Goal: Find specific page/section: Find specific page/section

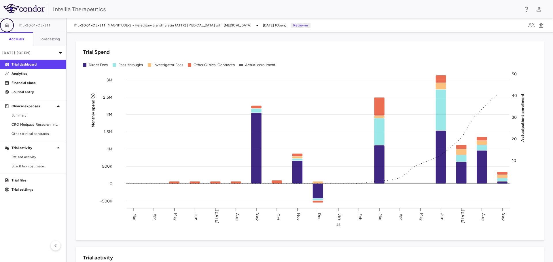
click at [7, 27] on icon "button" at bounding box center [7, 25] width 5 height 4
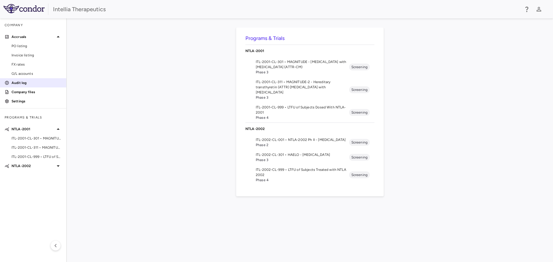
click at [27, 85] on p "Audit log" at bounding box center [37, 82] width 50 height 5
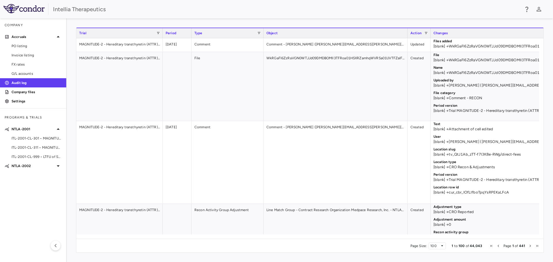
click at [156, 33] on div "Trial" at bounding box center [117, 33] width 77 height 7
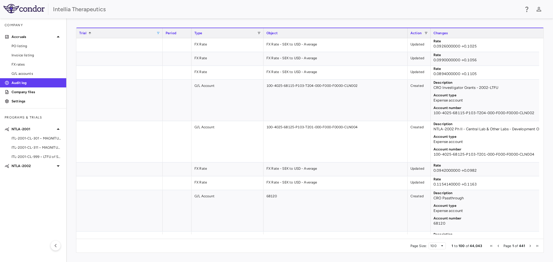
click at [158, 33] on span at bounding box center [157, 32] width 3 height 3
click at [167, 53] on div "(Select All)" at bounding box center [187, 54] width 47 height 4
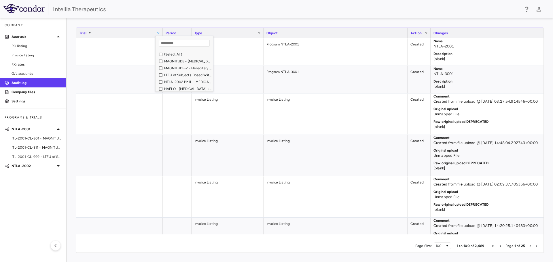
click at [173, 69] on div "MAGNITUDE-2 - Hereditary transthyretin (ATTR) [MEDICAL_DATA] with [MEDICAL_DATA…" at bounding box center [187, 68] width 47 height 4
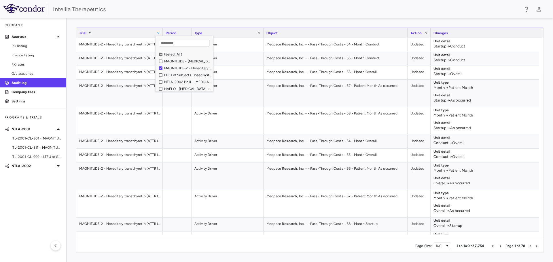
click at [234, 34] on div "Type" at bounding box center [225, 33] width 63 height 7
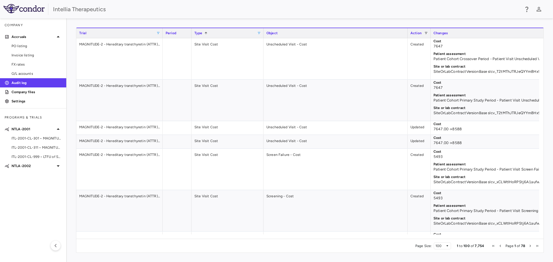
click at [261, 33] on span at bounding box center [258, 32] width 3 height 3
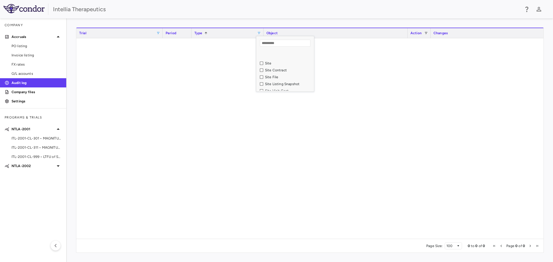
scroll to position [346, 0]
click at [266, 54] on div "Site" at bounding box center [288, 54] width 47 height 4
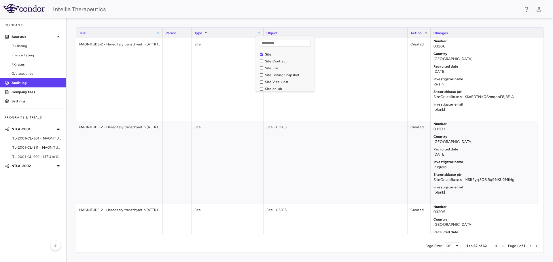
click at [266, 63] on div "Site Contract" at bounding box center [288, 61] width 47 height 4
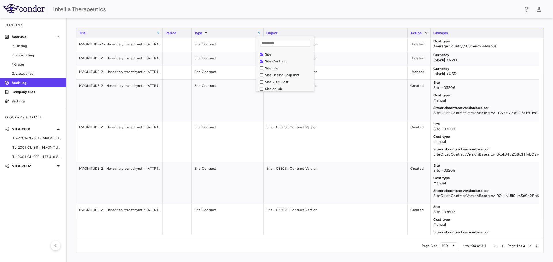
click at [265, 82] on div "Site Visit Cost" at bounding box center [287, 82] width 54 height 7
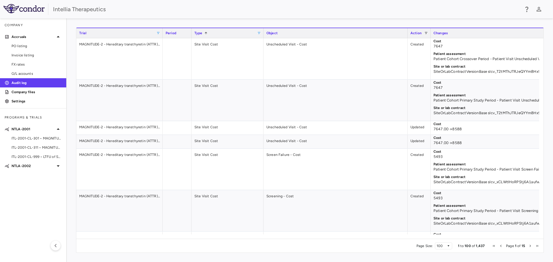
scroll to position [0, 179]
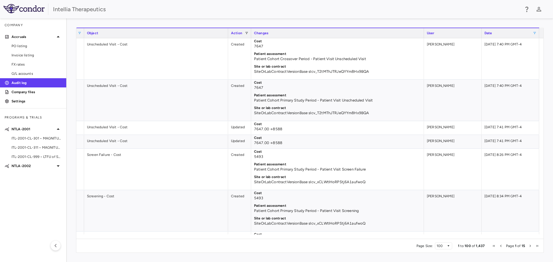
click at [536, 33] on span at bounding box center [534, 32] width 3 height 3
click at [536, 43] on span "Filtering operator" at bounding box center [535, 42] width 3 height 3
click at [537, 52] on input "Filter Value" at bounding box center [517, 52] width 45 height 7
type input "**********"
click at [537, 62] on input "Filter Value" at bounding box center [517, 62] width 45 height 7
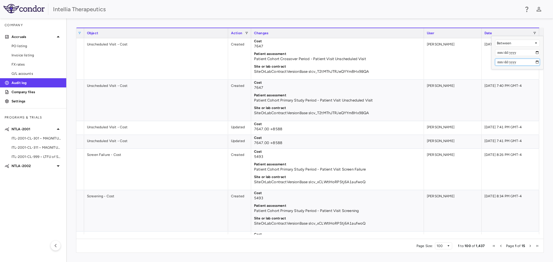
type input "**********"
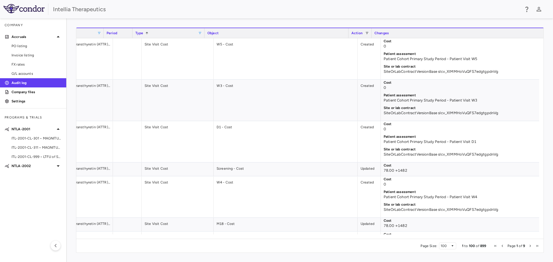
scroll to position [0, 0]
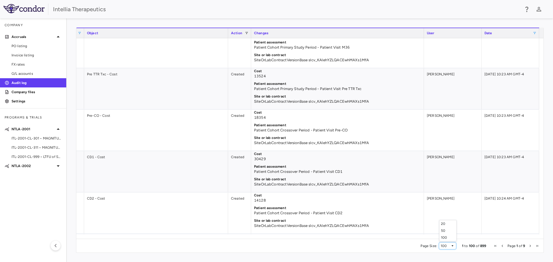
click at [451, 245] on div "100" at bounding box center [446, 246] width 10 height 4
click at [531, 246] on span "Next Page" at bounding box center [530, 246] width 3 height 3
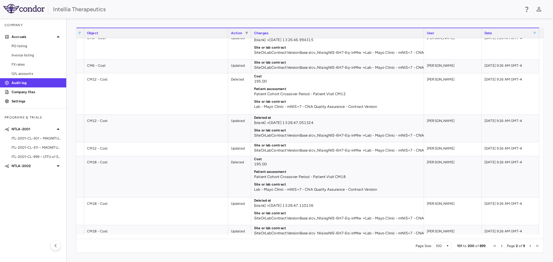
click at [531, 246] on span "Next Page" at bounding box center [530, 246] width 3 height 3
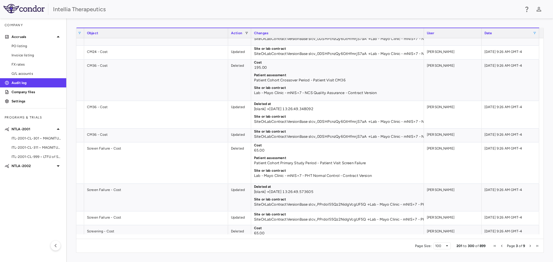
click at [531, 246] on span "Next Page" at bounding box center [530, 246] width 3 height 3
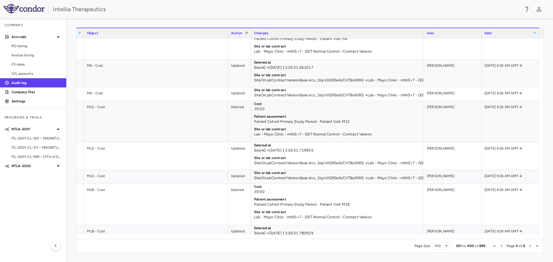
click at [531, 246] on span "Next Page" at bounding box center [530, 246] width 3 height 3
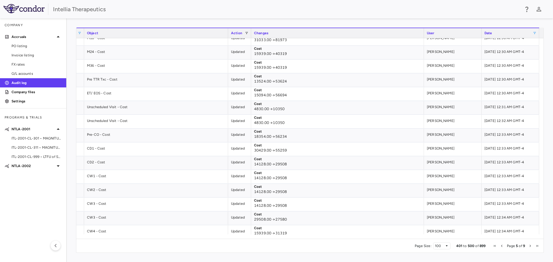
click at [531, 246] on span "Next Page" at bounding box center [530, 246] width 3 height 3
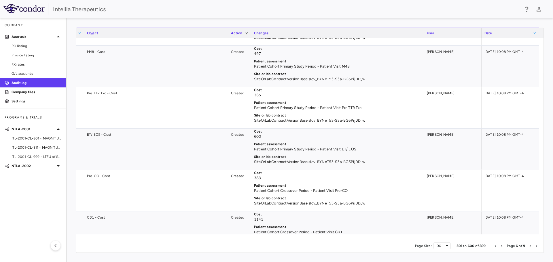
click at [531, 246] on span "Next Page" at bounding box center [530, 246] width 3 height 3
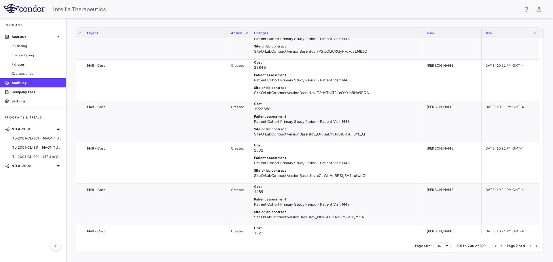
click at [531, 246] on span "Next Page" at bounding box center [530, 246] width 3 height 3
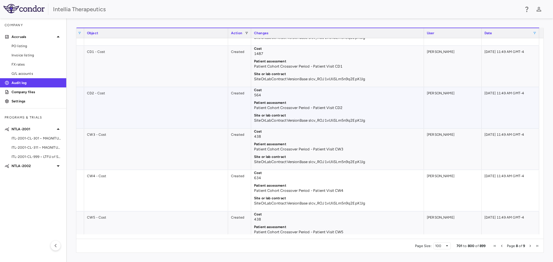
click at [332, 119] on p "SiteOrLabContractVersionBase slcv_ROJ1vUIiSLm5n9q2EpK1lg" at bounding box center [337, 120] width 167 height 5
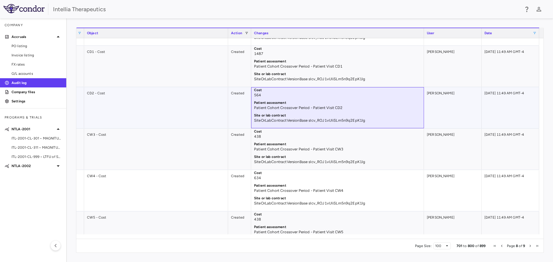
click at [332, 120] on p "SiteOrLabContractVersionBase slcv_ROJ1vUIiSLm5n9q2EpK1lg" at bounding box center [337, 120] width 167 height 5
click at [332, 121] on p "SiteOrLabContractVersionBase slcv_ROJ1vUIiSLm5n9q2EpK1lg" at bounding box center [337, 120] width 167 height 5
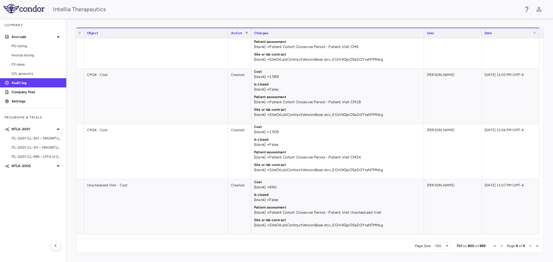
click at [529, 247] on span "Next Page" at bounding box center [530, 246] width 3 height 3
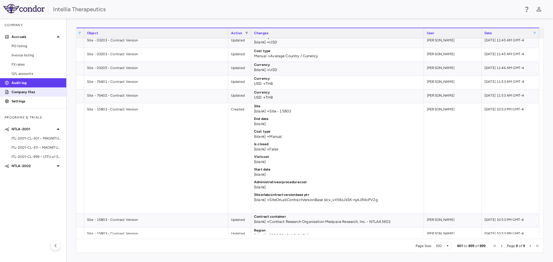
click at [35, 93] on p "Company files" at bounding box center [37, 92] width 50 height 5
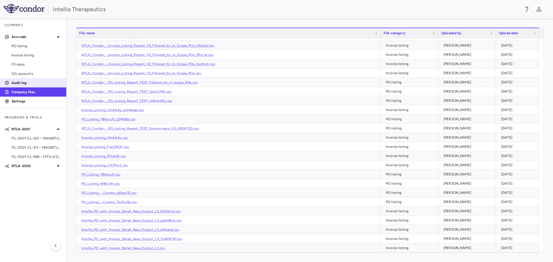
click at [49, 84] on p "Audit log" at bounding box center [37, 82] width 50 height 5
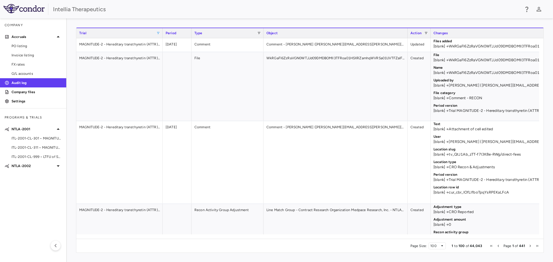
click at [159, 32] on span at bounding box center [157, 32] width 3 height 3
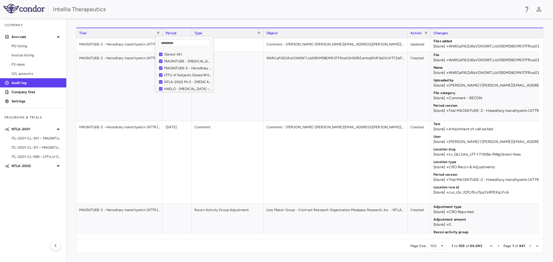
click at [166, 54] on div "(Select All)" at bounding box center [187, 54] width 47 height 4
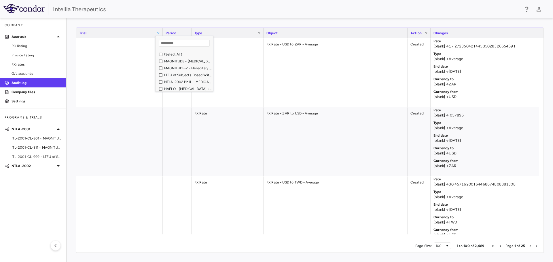
click at [166, 68] on div "MAGNITUDE-2 - Hereditary transthyretin (ATTR) [MEDICAL_DATA] with [MEDICAL_DATA…" at bounding box center [187, 68] width 47 height 4
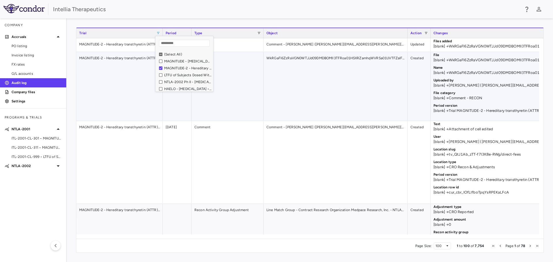
click at [233, 92] on div "File" at bounding box center [228, 86] width 72 height 69
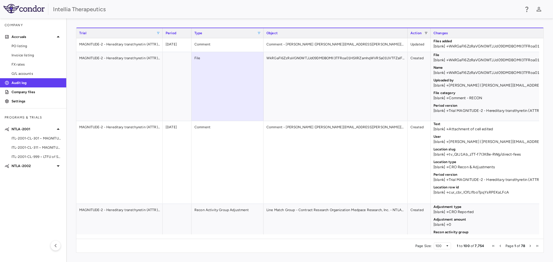
click at [260, 33] on span at bounding box center [258, 32] width 3 height 3
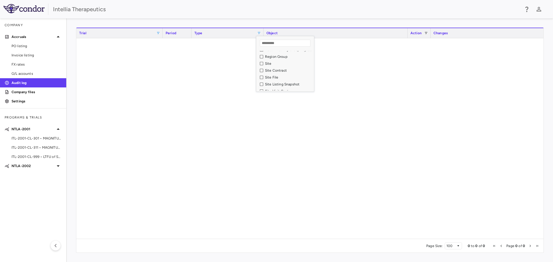
scroll to position [346, 0]
click at [266, 55] on div "Site" at bounding box center [288, 54] width 47 height 4
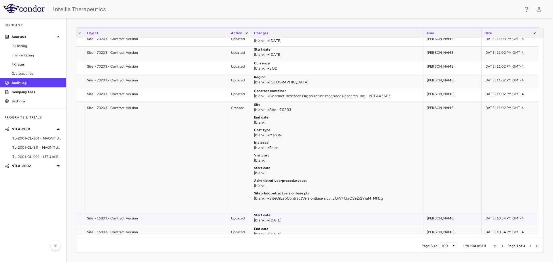
scroll to position [0, 0]
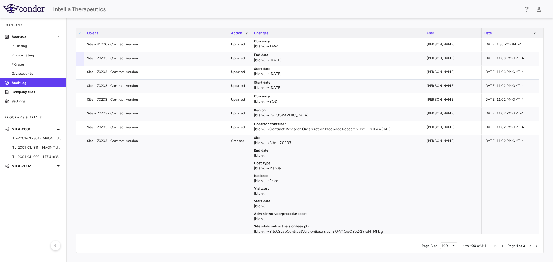
click at [504, 248] on span "Previous Page" at bounding box center [502, 246] width 3 height 3
click at [506, 246] on span "Page 1 of 3" at bounding box center [516, 246] width 49 height 4
click at [529, 247] on span "Next Page" at bounding box center [530, 246] width 3 height 3
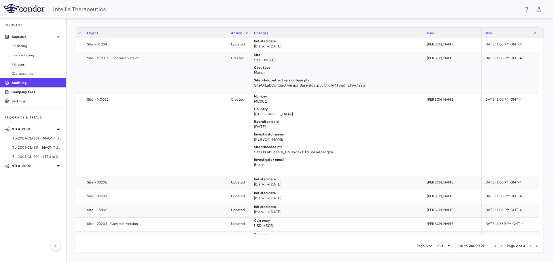
click at [502, 245] on span "Previous Page" at bounding box center [501, 246] width 3 height 3
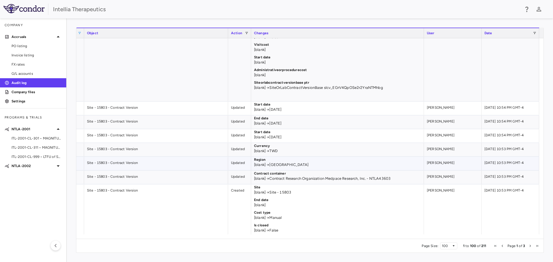
scroll to position [156, 0]
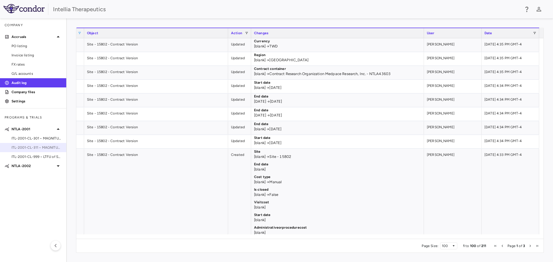
click at [41, 148] on span "ITL-2001-CL-311 • MAGNITUDE-2 - Hereditary transthyretin (ATTR) [MEDICAL_DATA] …" at bounding box center [37, 147] width 50 height 5
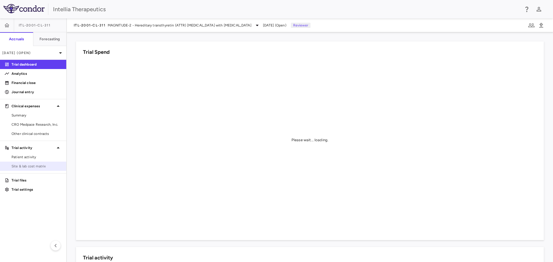
click at [30, 166] on span "Site & lab cost matrix" at bounding box center [37, 166] width 50 height 5
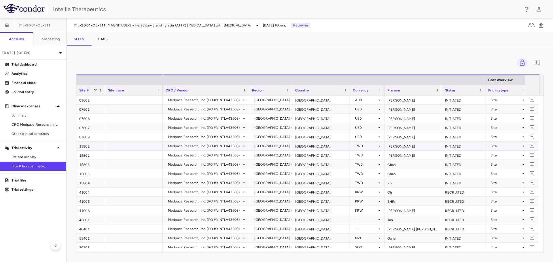
scroll to position [58, 0]
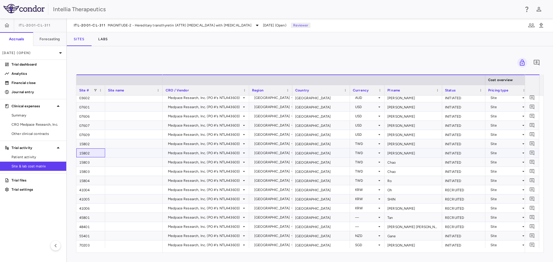
click at [86, 152] on div "15802" at bounding box center [90, 153] width 29 height 9
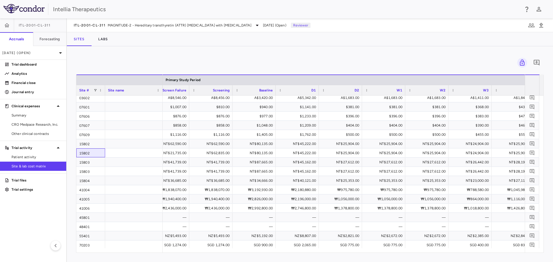
scroll to position [0, 653]
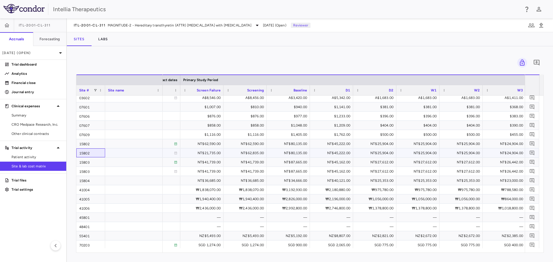
click at [97, 153] on div "15802" at bounding box center [90, 153] width 29 height 9
click at [87, 154] on div "15802" at bounding box center [90, 153] width 29 height 9
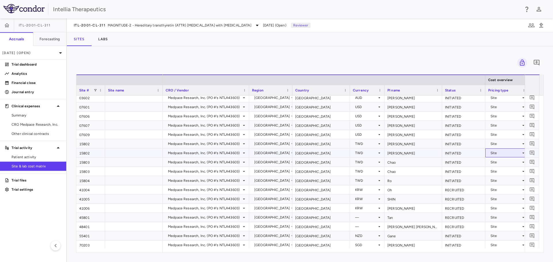
scroll to position [0, 4]
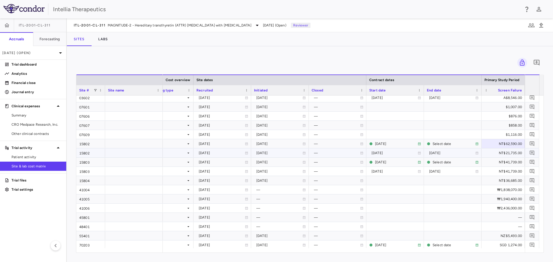
click at [96, 152] on div "15802" at bounding box center [90, 153] width 29 height 9
click at [97, 90] on span at bounding box center [95, 90] width 3 height 3
click at [114, 102] on input "Search filter values" at bounding box center [121, 100] width 51 height 7
type input "*****"
click at [122, 121] on div "15802" at bounding box center [123, 118] width 54 height 7
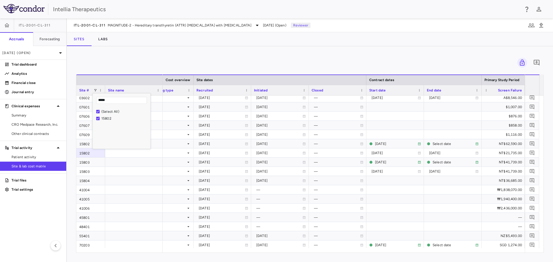
click at [108, 117] on div "15802" at bounding box center [124, 119] width 47 height 4
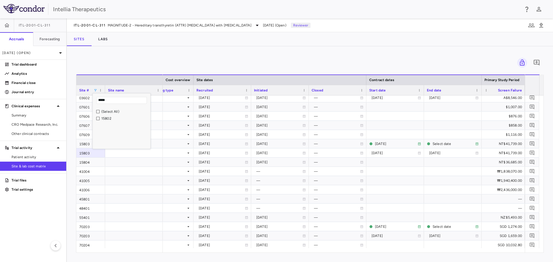
click at [108, 117] on div "15802" at bounding box center [124, 119] width 47 height 4
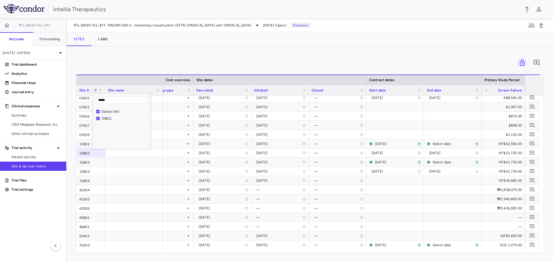
click at [109, 110] on div "(Select All)" at bounding box center [124, 112] width 47 height 4
click at [151, 68] on div "0" at bounding box center [310, 63] width 468 height 14
click at [96, 89] on span at bounding box center [95, 90] width 3 height 3
click at [116, 110] on div "(Select All)" at bounding box center [124, 112] width 47 height 4
click at [116, 130] on div "(Select All) 15802" at bounding box center [122, 128] width 58 height 40
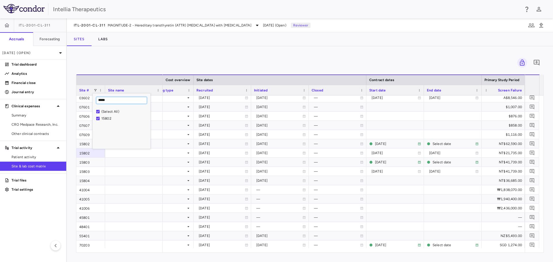
click at [119, 101] on input "*****" at bounding box center [121, 100] width 51 height 7
type input "*"
click at [139, 79] on div at bounding box center [119, 80] width 81 height 3
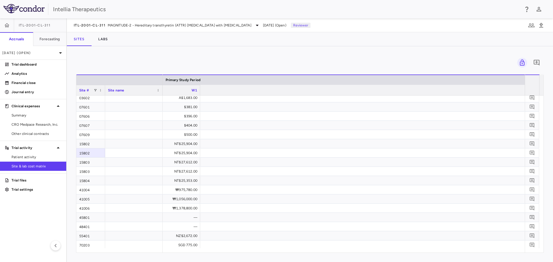
scroll to position [0, 355]
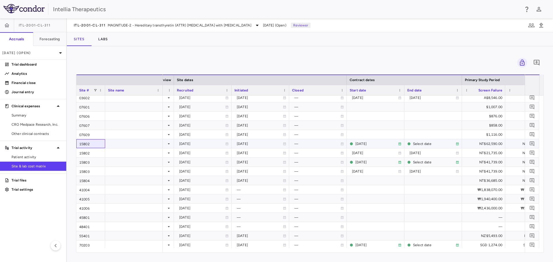
click at [82, 144] on div "15802" at bounding box center [90, 143] width 29 height 9
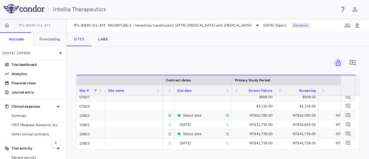
scroll to position [86, 0]
click at [301, 125] on div "NT$62,835.00" at bounding box center [297, 124] width 35 height 9
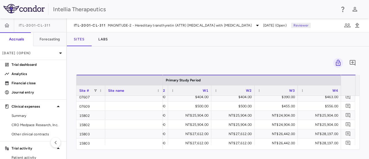
scroll to position [0, 908]
click at [185, 52] on div "0 Press ENTER to sort. Press ALT DOWN to open column menu. Press CTRL ENTER to …" at bounding box center [218, 102] width 302 height 112
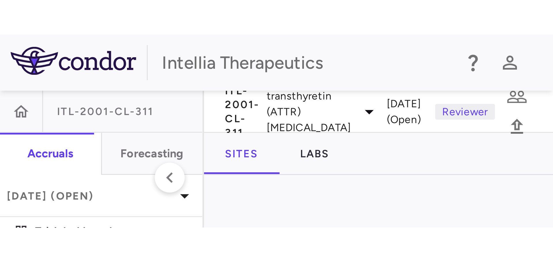
scroll to position [0, 1210]
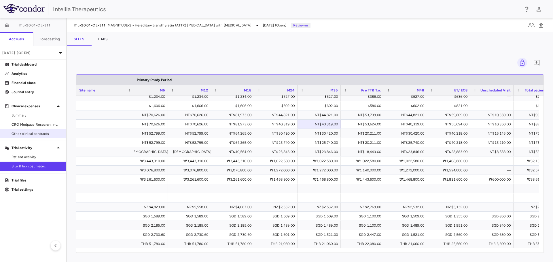
click at [29, 133] on span "Other clinical contracts" at bounding box center [37, 133] width 50 height 5
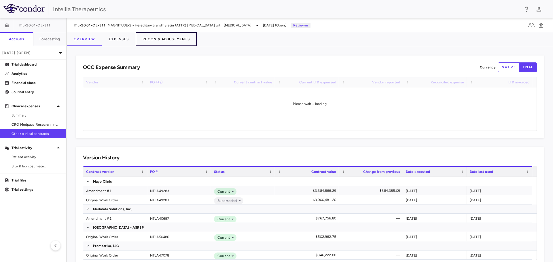
click at [177, 41] on button "Recon & Adjustments" at bounding box center [166, 39] width 61 height 14
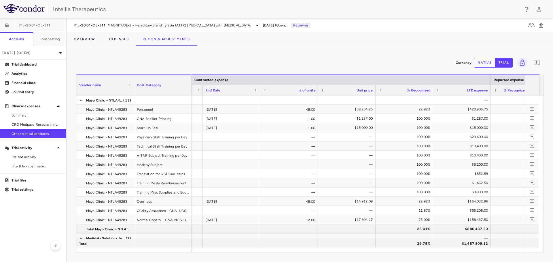
scroll to position [0, 470]
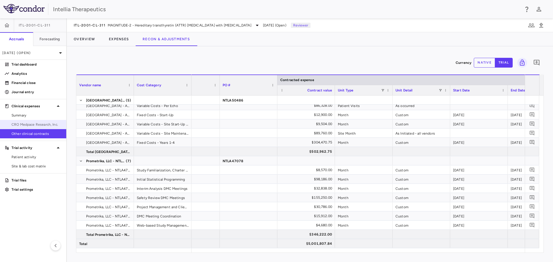
click at [26, 126] on span "CRO Medpace Research, Inc." at bounding box center [37, 124] width 50 height 5
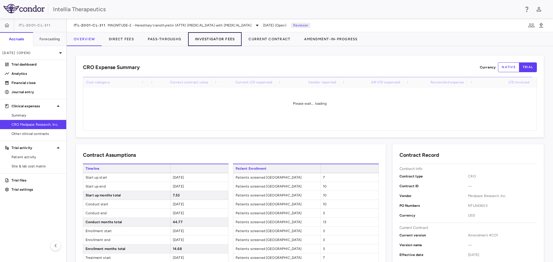
click at [213, 41] on button "Investigator Fees" at bounding box center [215, 39] width 54 height 14
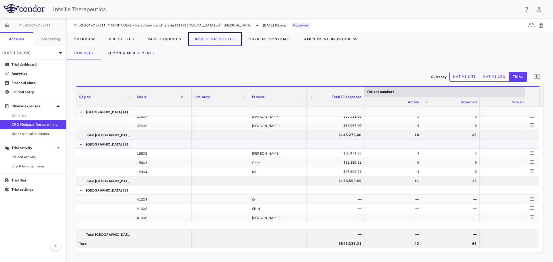
scroll to position [115, 0]
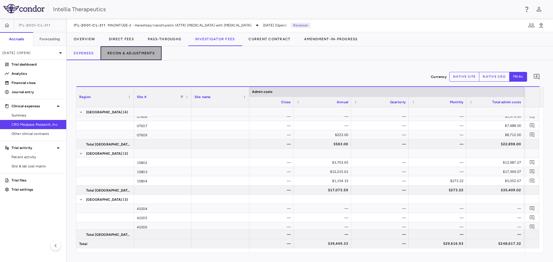
click at [128, 53] on button "Recon & Adjustments" at bounding box center [131, 53] width 61 height 14
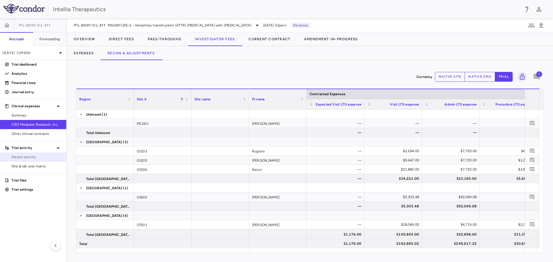
click at [38, 156] on span "Patient activity" at bounding box center [37, 157] width 50 height 5
